Goal: Check status: Check status

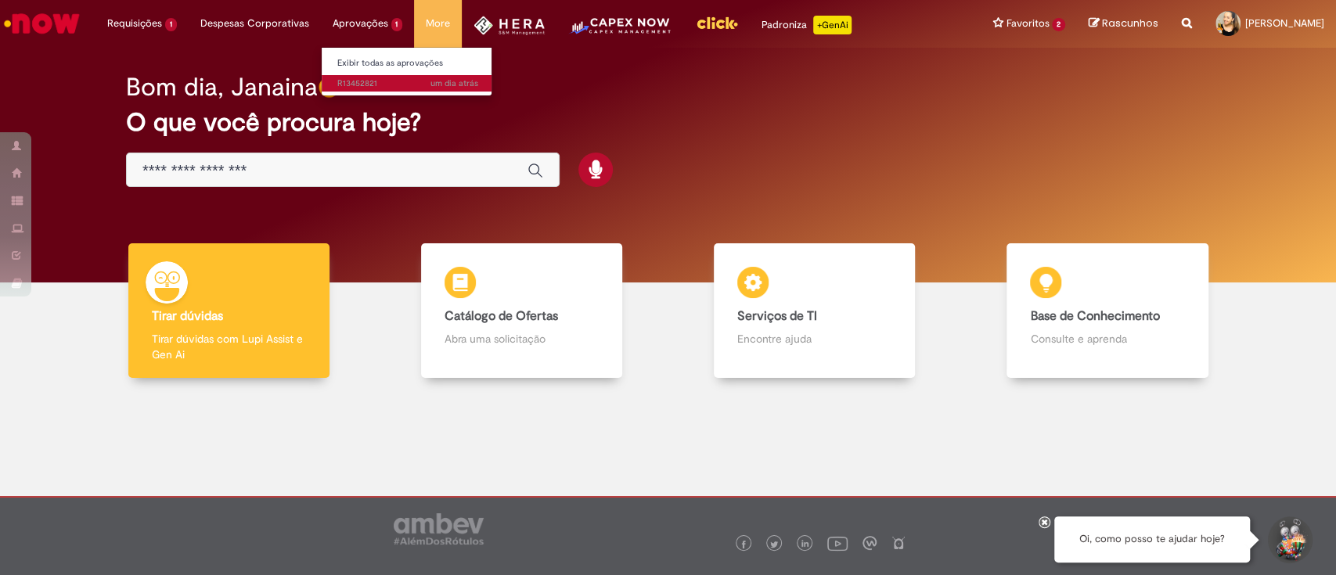
click at [365, 85] on span "um dia atrás um dia atrás R13452821" at bounding box center [407, 84] width 141 height 13
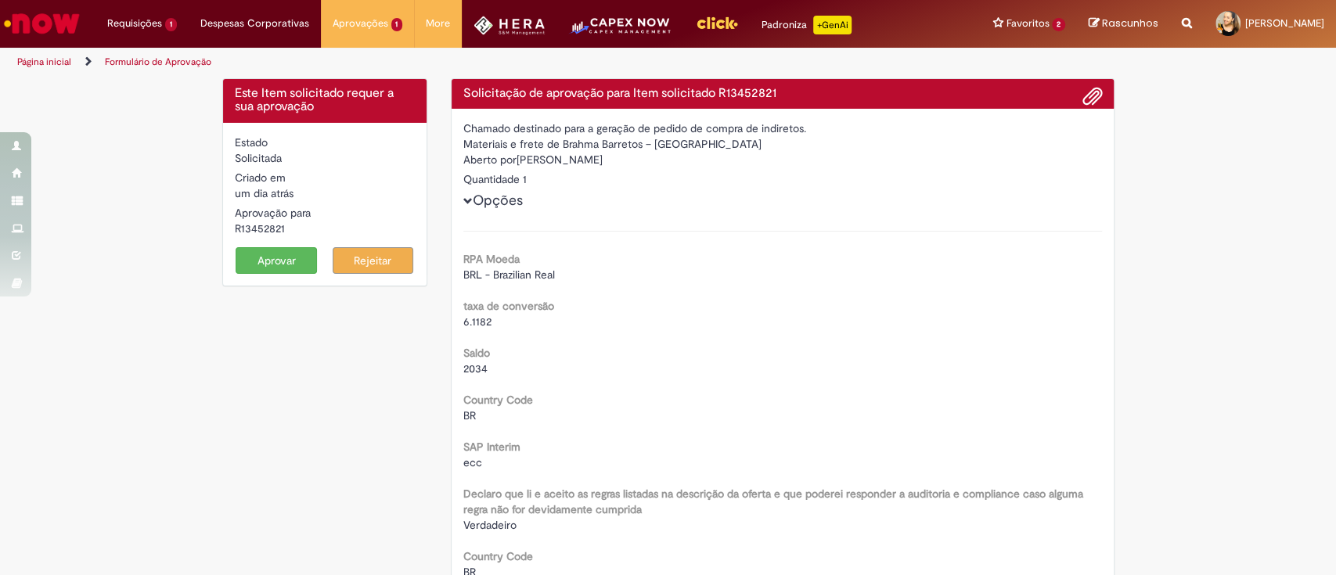
click at [292, 230] on div "R13452821" at bounding box center [325, 229] width 181 height 16
drag, startPoint x: 319, startPoint y: 237, endPoint x: 227, endPoint y: 227, distance: 92.9
click at [235, 227] on form "Estado Solicitada Criado em um dia atrás um dia atrás Aprovação para R13452821 …" at bounding box center [325, 204] width 181 height 139
drag, startPoint x: 376, startPoint y: 207, endPoint x: 360, endPoint y: 211, distance: 16.3
click at [376, 206] on div "Aprovação para R13452821" at bounding box center [325, 220] width 181 height 31
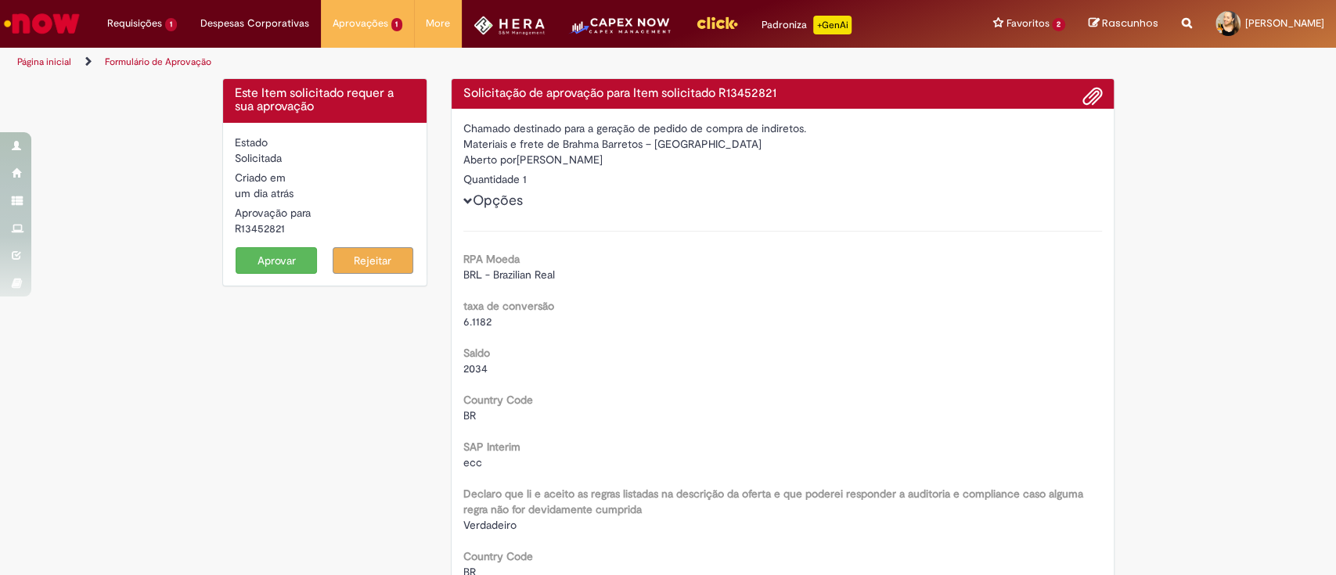
drag, startPoint x: 301, startPoint y: 229, endPoint x: 221, endPoint y: 227, distance: 79.9
click at [223, 227] on div "Estado Solicitada Criado em um dia atrás um dia atrás Aprovação para R13452821 …" at bounding box center [325, 204] width 204 height 163
copy div "R13452821"
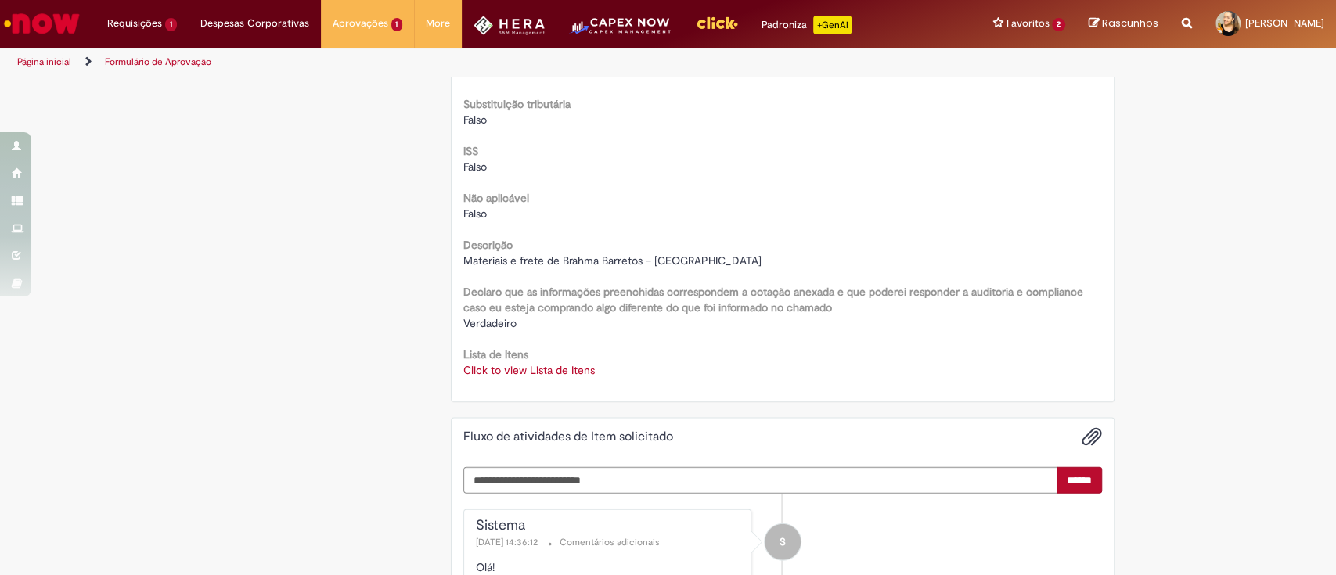
scroll to position [2192, 0]
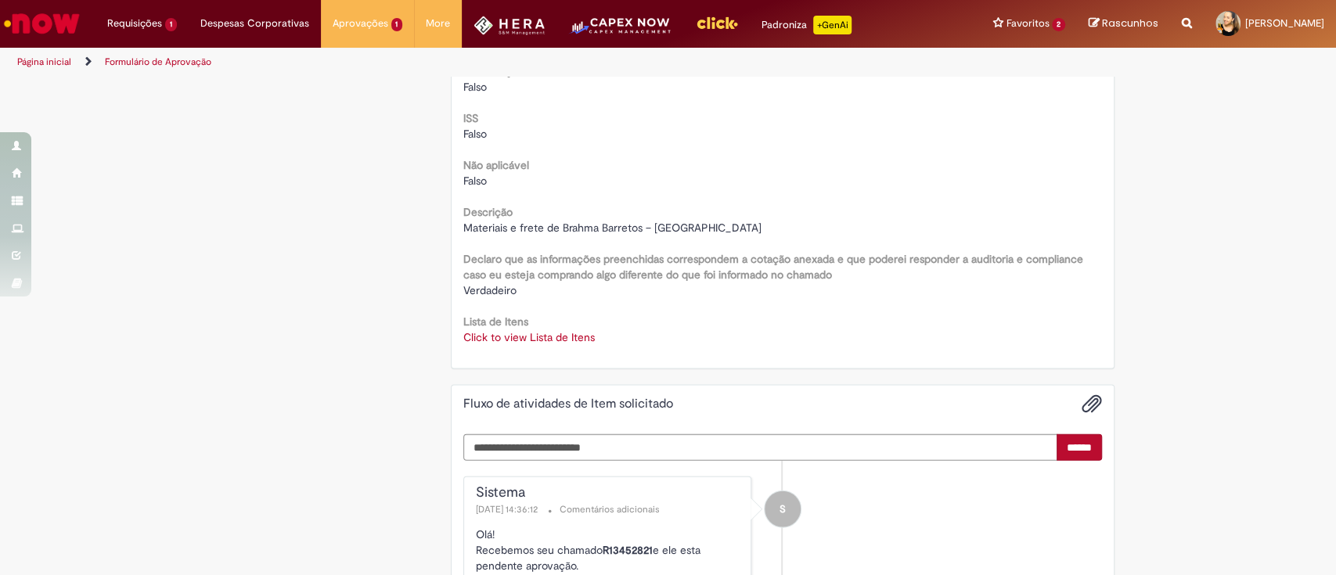
click at [551, 332] on link "Click to view Lista de Itens" at bounding box center [529, 337] width 132 height 14
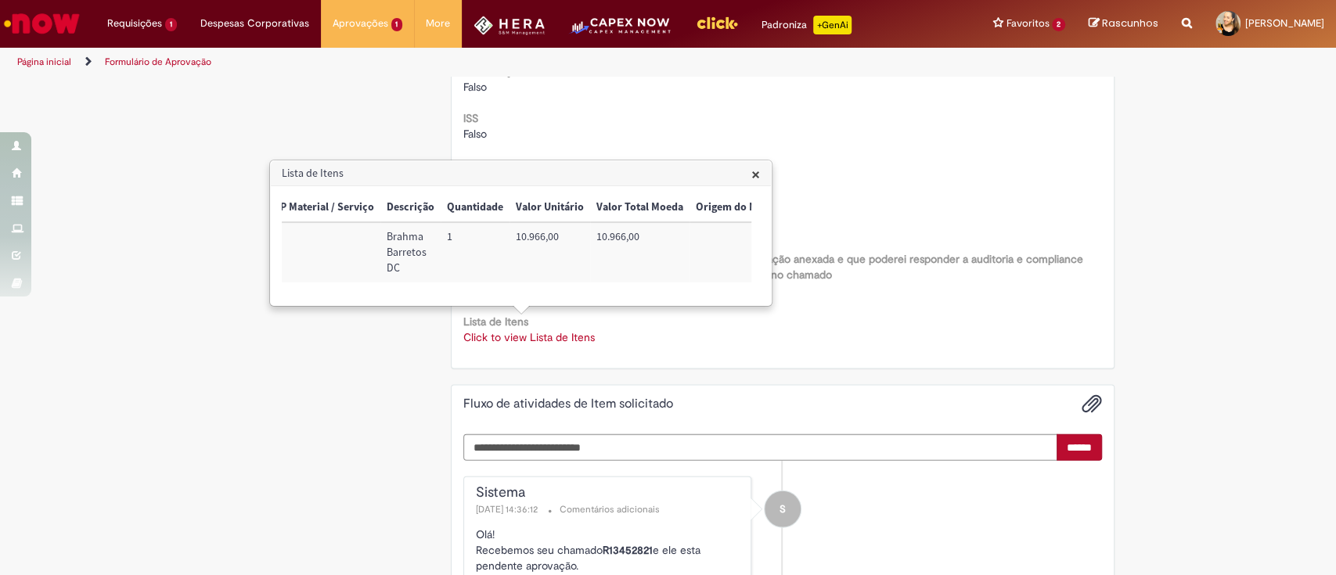
scroll to position [0, 636]
click at [762, 175] on h3 "Lista de Itens" at bounding box center [521, 173] width 500 height 25
click at [755, 175] on span "×" at bounding box center [756, 174] width 9 height 21
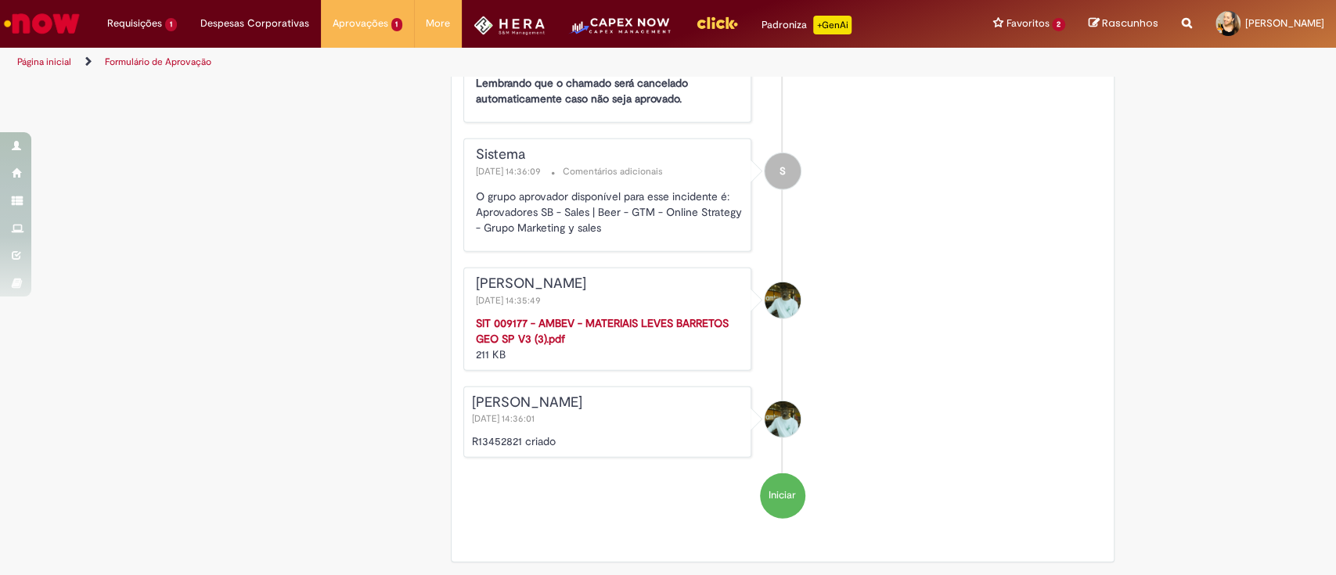
scroll to position [2692, 0]
click at [597, 210] on p "O grupo aprovador disponível para esse incidente é: Aprovadores SB - Sales | Be…" at bounding box center [609, 211] width 267 height 47
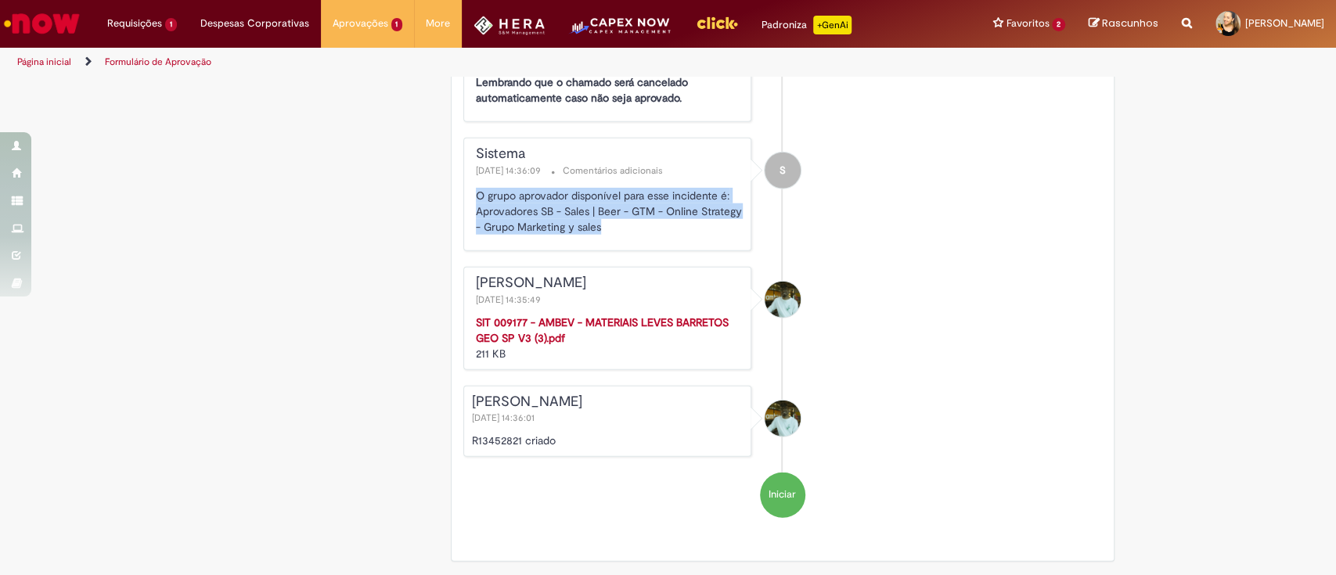
drag, startPoint x: 608, startPoint y: 235, endPoint x: 464, endPoint y: 198, distance: 147.9
click at [464, 198] on div "Sistema [DATE] 14:36:09 Comentários adicionais O grupo aprovador disponível par…" at bounding box center [607, 195] width 287 height 112
copy p "O grupo aprovador disponível para esse incidente é: Aprovadores SB - Sales | Be…"
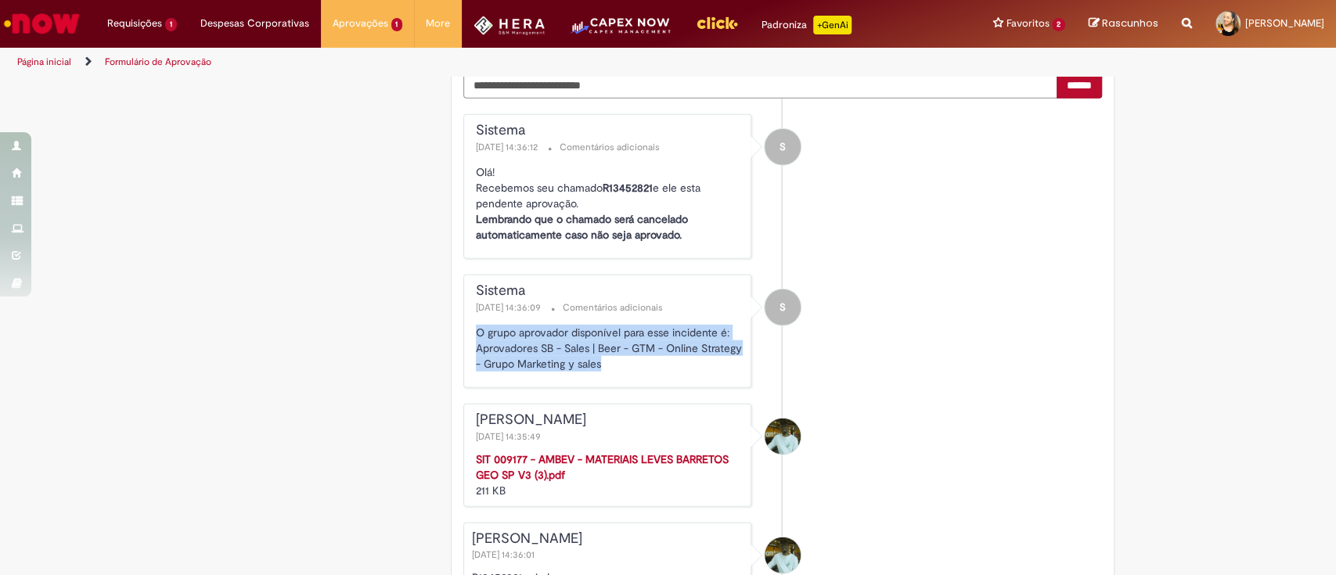
scroll to position [2587, 0]
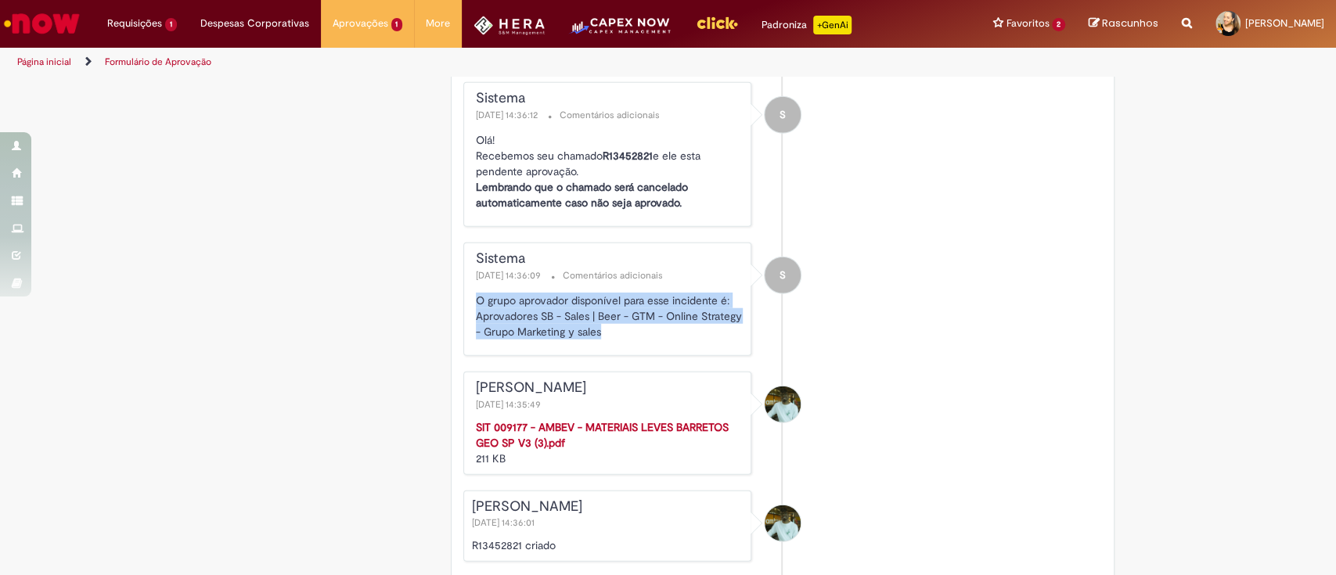
click at [644, 335] on p "O grupo aprovador disponível para esse incidente é: Aprovadores SB - Sales | Be…" at bounding box center [609, 316] width 267 height 47
copy p "O grupo aprovador disponível para esse incidente é: Aprovadores SB - Sales | Be…"
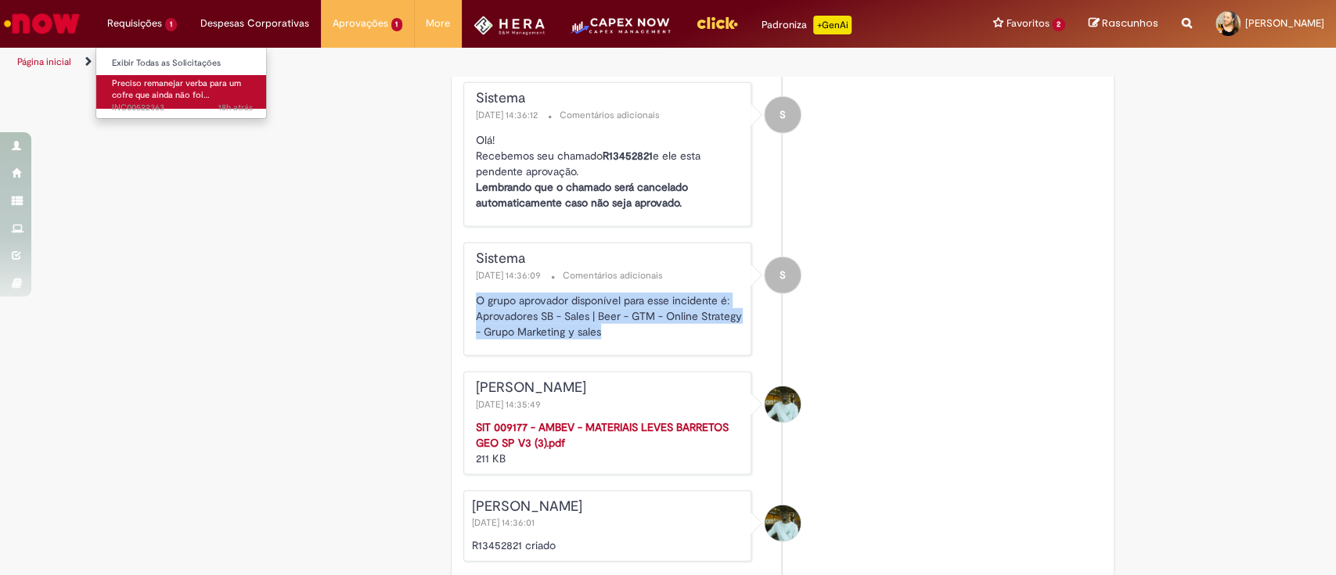
click at [171, 95] on span "Preciso remanejar verba para um cofre que ainda não foi…" at bounding box center [176, 90] width 129 height 24
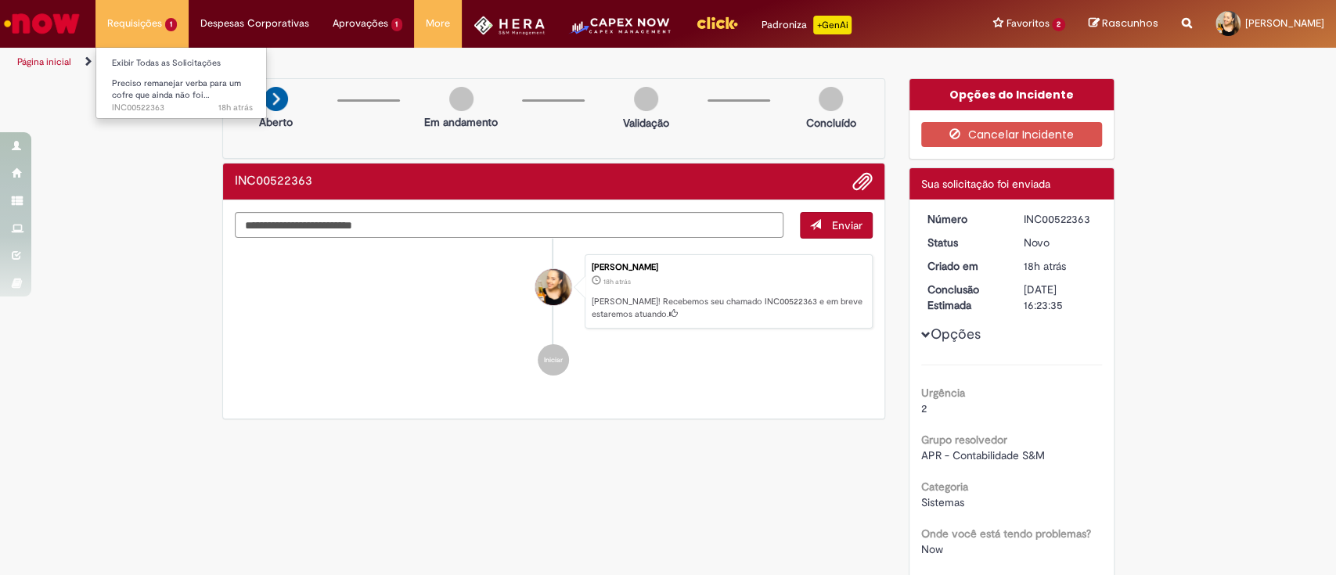
click at [124, 16] on li "Requisições 1 Exibir Todas as Solicitações [PERSON_NAME] remanejar verba para u…" at bounding box center [142, 23] width 93 height 47
click at [156, 70] on link "Exibir Todas as Solicitações" at bounding box center [182, 63] width 172 height 17
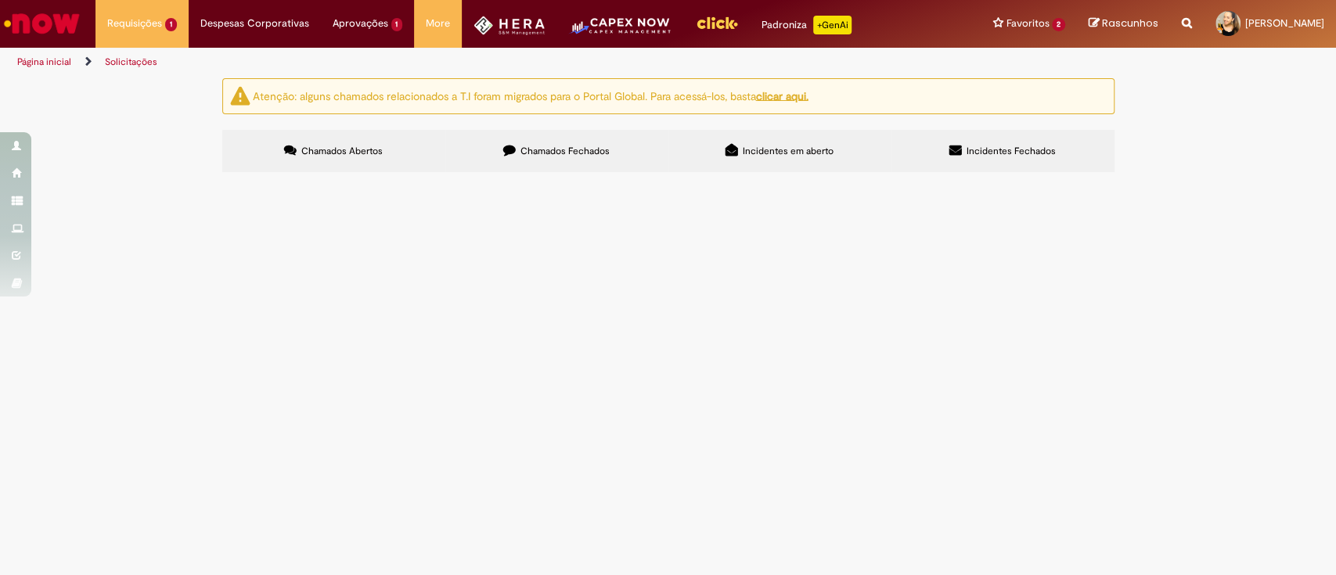
click at [0, 0] on section "Itens solicitados Exportar como PDF Exportar como Excel Exportar como CSV Itens…" at bounding box center [0, 0] width 0 height 0
click at [582, 160] on label "Chamados Fechados" at bounding box center [556, 151] width 223 height 42
click at [0, 0] on span "Solicitar acesso de aprovador ao chamado de Compras Rápidas (Speed buy)" at bounding box center [0, 0] width 0 height 0
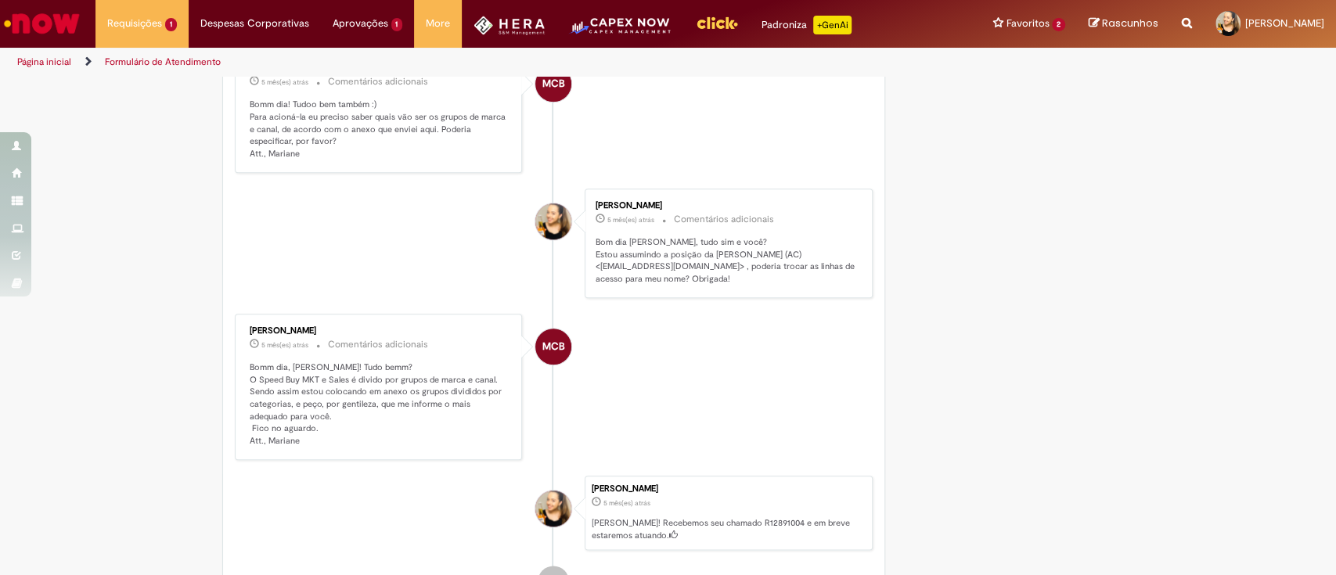
scroll to position [1134, 0]
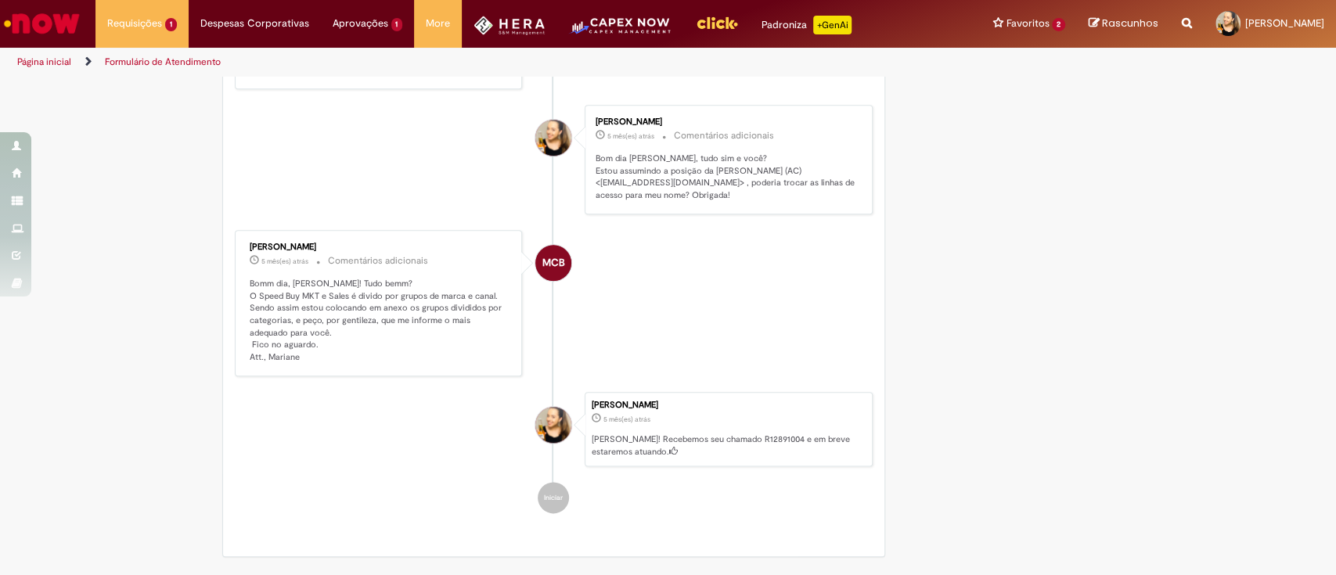
drag, startPoint x: 348, startPoint y: 266, endPoint x: 224, endPoint y: 272, distance: 124.6
click at [482, 335] on p "Bomm dia, [PERSON_NAME]! Tudo bemm? O Speed Buy MKT e Sales é divido por grupos…" at bounding box center [380, 321] width 261 height 86
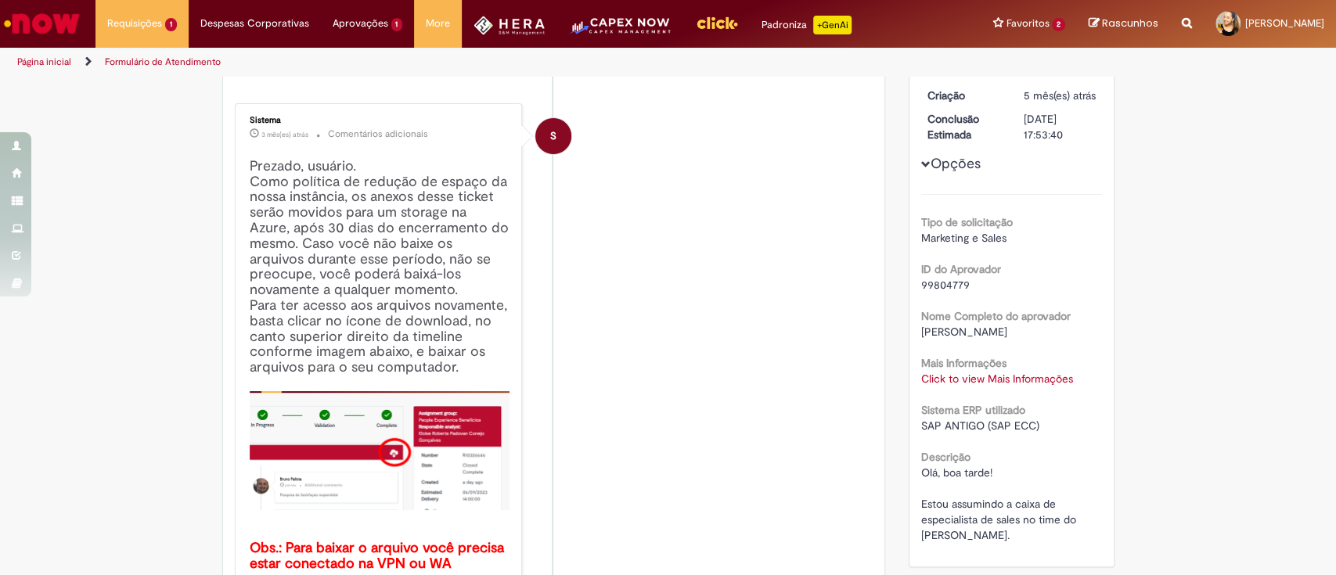
scroll to position [0, 0]
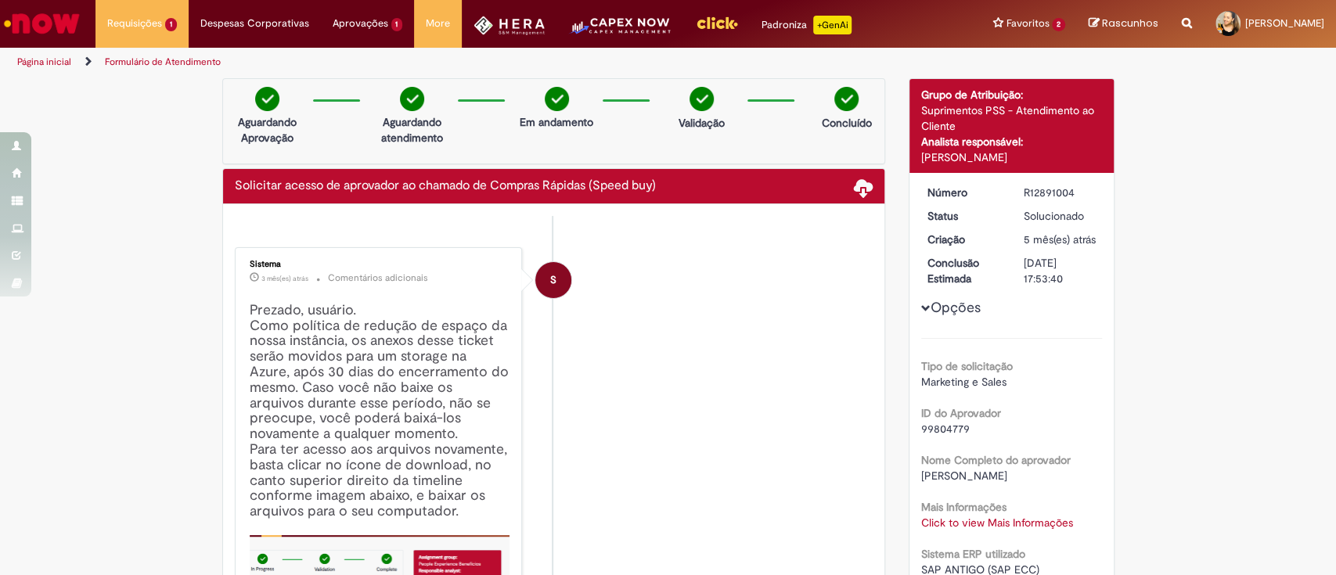
click at [626, 34] on img "Menu Cabeçalho" at bounding box center [620, 31] width 104 height 31
